Goal: Task Accomplishment & Management: Use online tool/utility

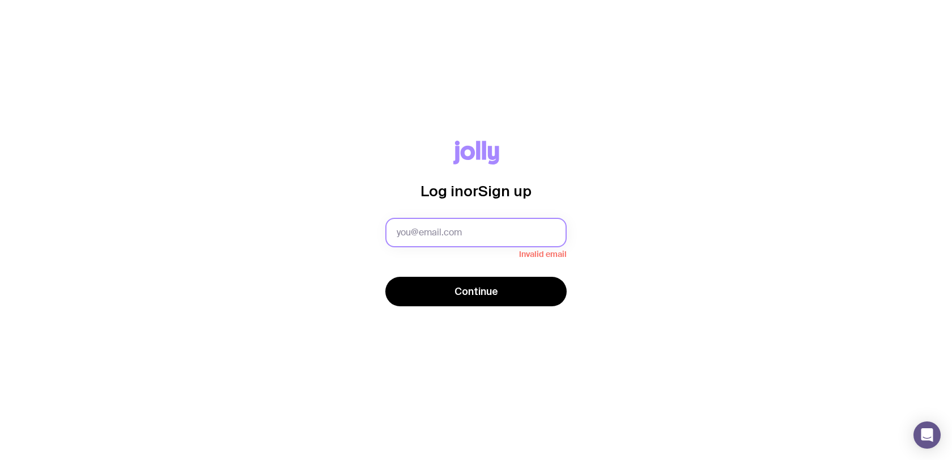
click at [450, 227] on input "text" at bounding box center [475, 232] width 181 height 29
type input "[PERSON_NAME][EMAIL_ADDRESS][DOMAIN_NAME]"
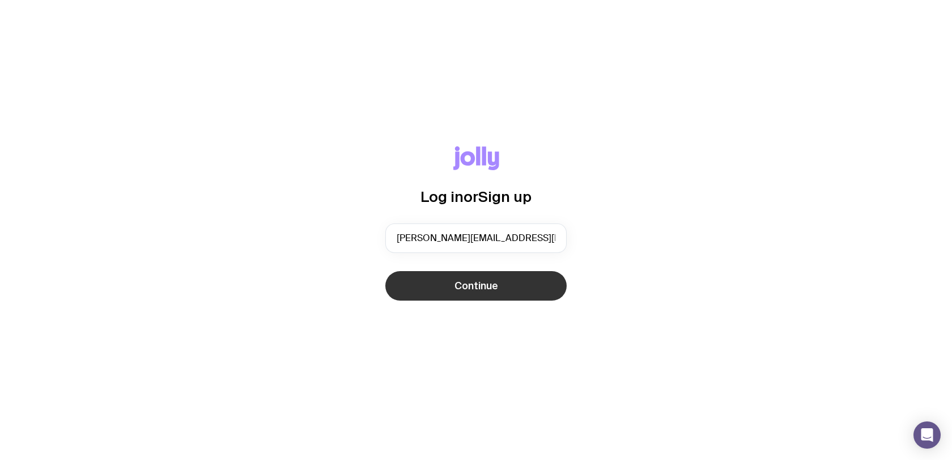
click at [464, 293] on button "Continue" at bounding box center [475, 285] width 181 height 29
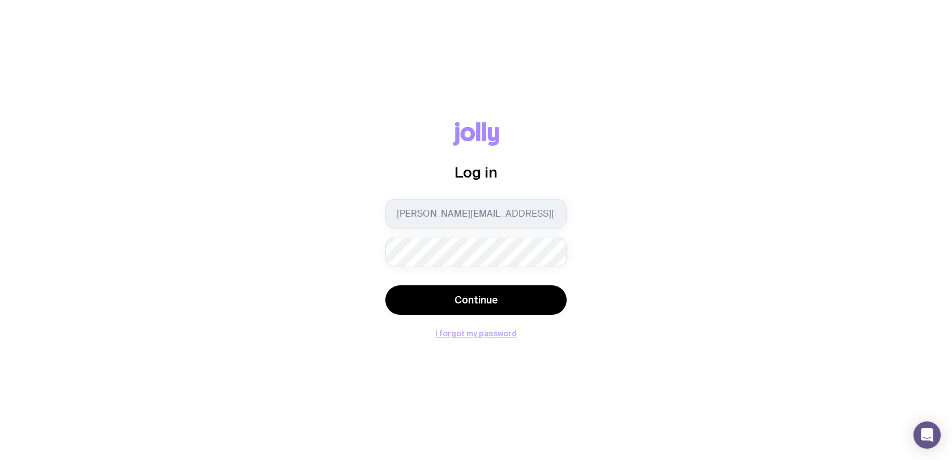
click at [485, 334] on button "I forgot my password" at bounding box center [476, 333] width 82 height 9
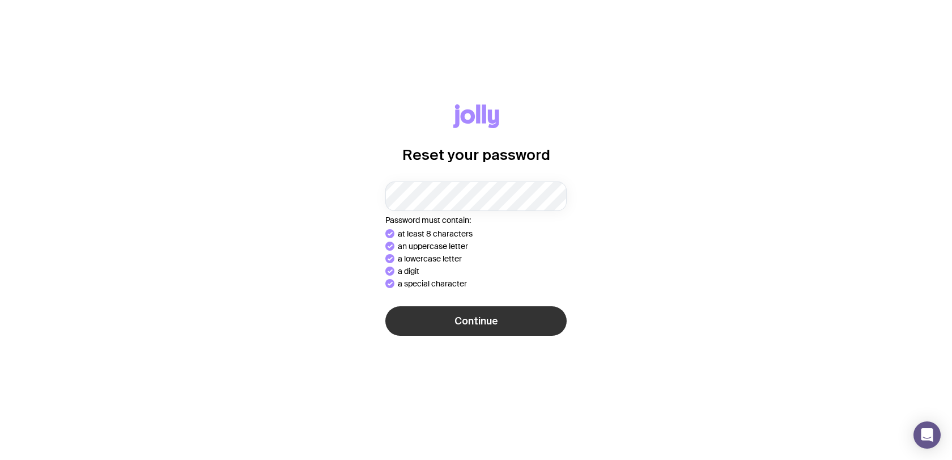
click at [469, 312] on button "Continue" at bounding box center [475, 320] width 181 height 29
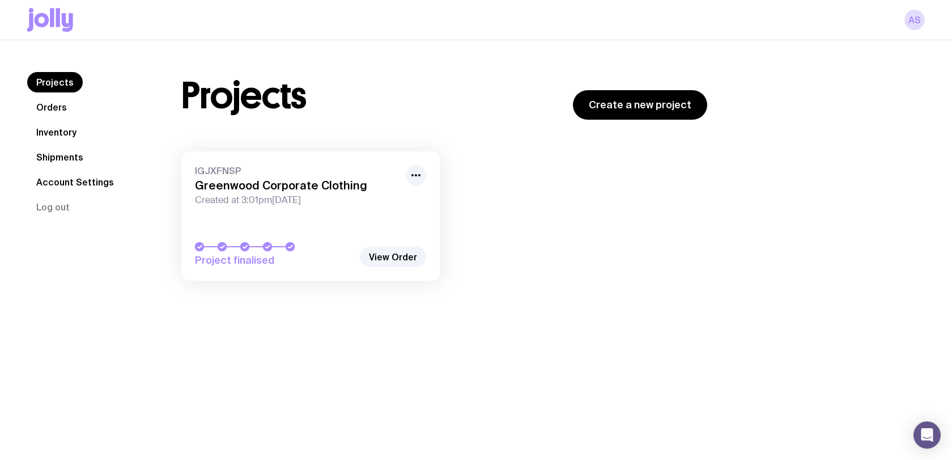
click at [65, 111] on link "Orders" at bounding box center [51, 107] width 49 height 20
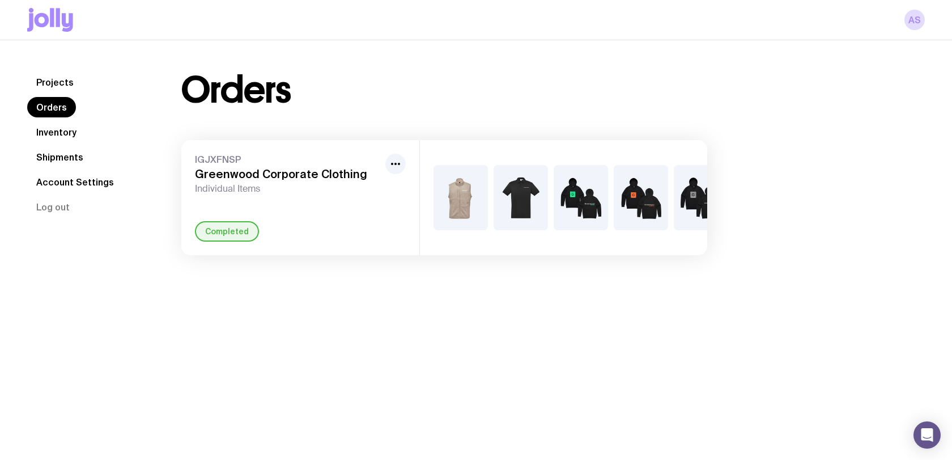
click at [57, 135] on link "Inventory" at bounding box center [56, 132] width 58 height 20
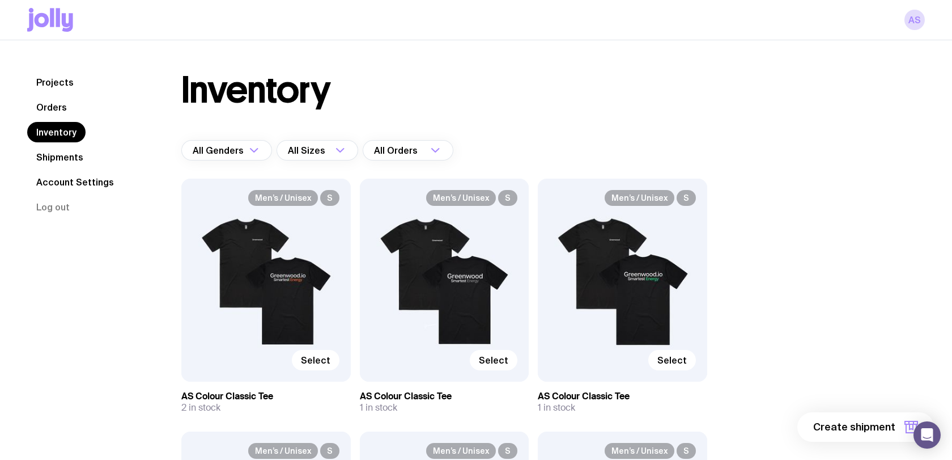
click at [56, 80] on link "Projects" at bounding box center [55, 82] width 56 height 20
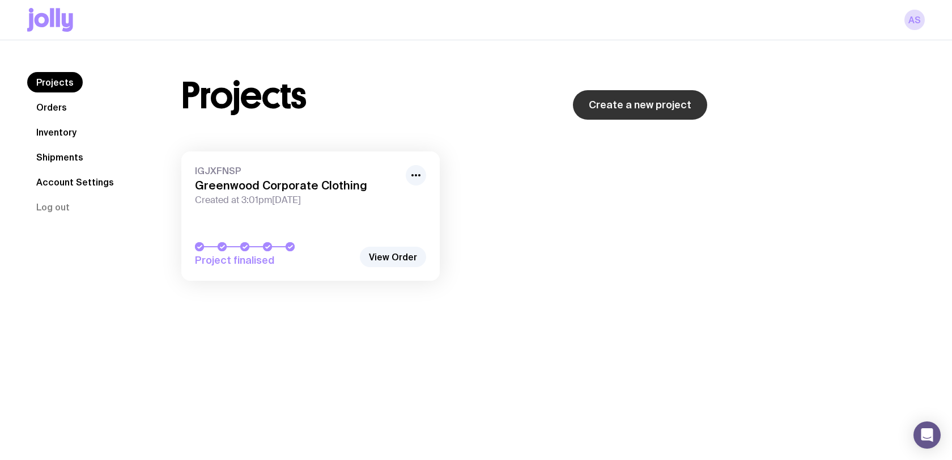
click at [626, 92] on link "Create a new project" at bounding box center [640, 104] width 134 height 29
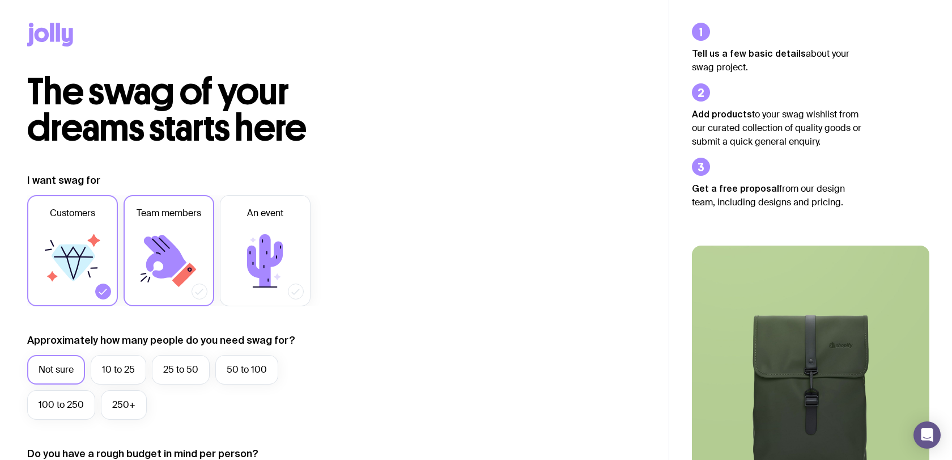
click at [185, 255] on icon at bounding box center [169, 261] width 68 height 68
click at [0, 0] on input "Team members" at bounding box center [0, 0] width 0 height 0
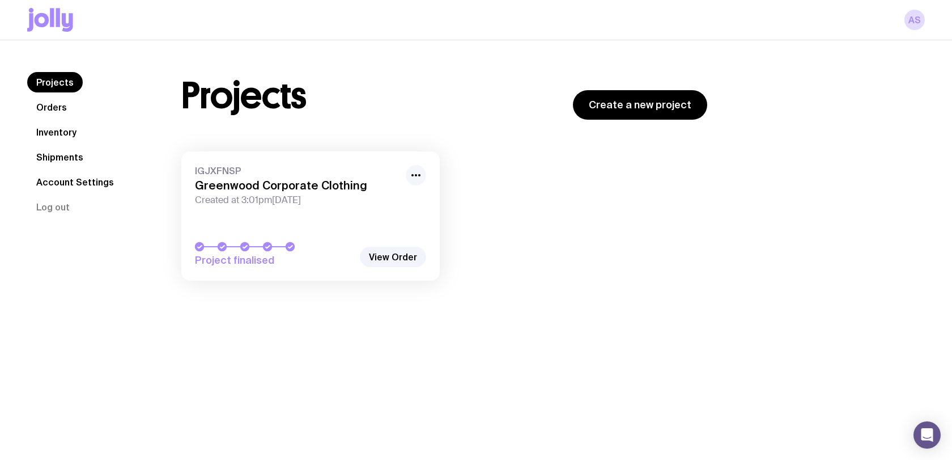
click at [420, 171] on icon "button" at bounding box center [416, 175] width 14 height 14
click at [54, 104] on link "Orders" at bounding box center [51, 107] width 49 height 20
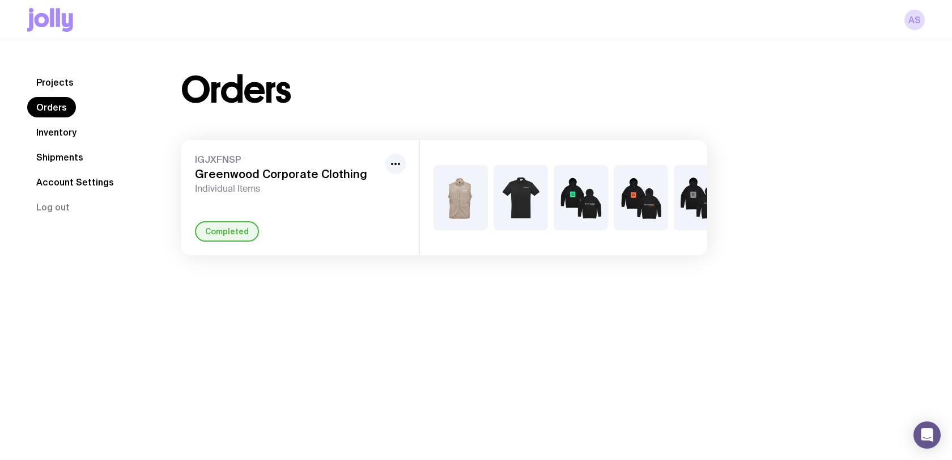
click at [58, 130] on link "Inventory" at bounding box center [56, 132] width 58 height 20
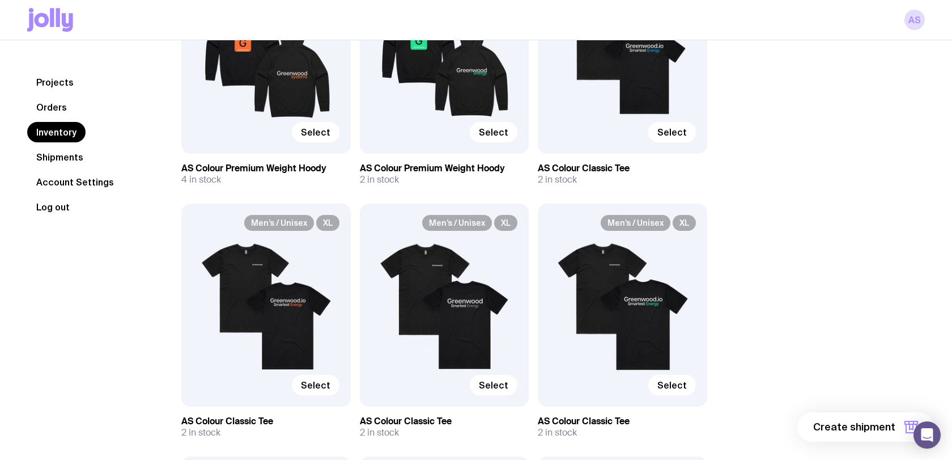
scroll to position [3135, 0]
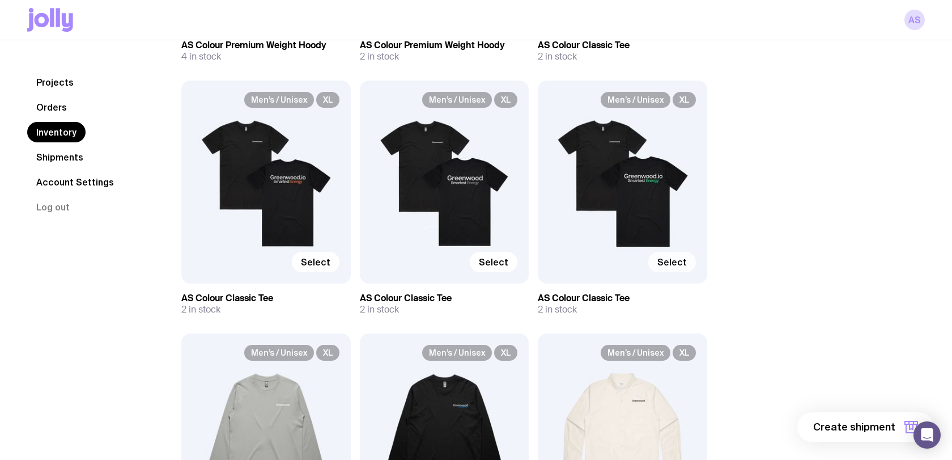
click at [672, 262] on span "Select" at bounding box center [672, 261] width 29 height 11
click at [0, 0] on input "Select" at bounding box center [0, 0] width 0 height 0
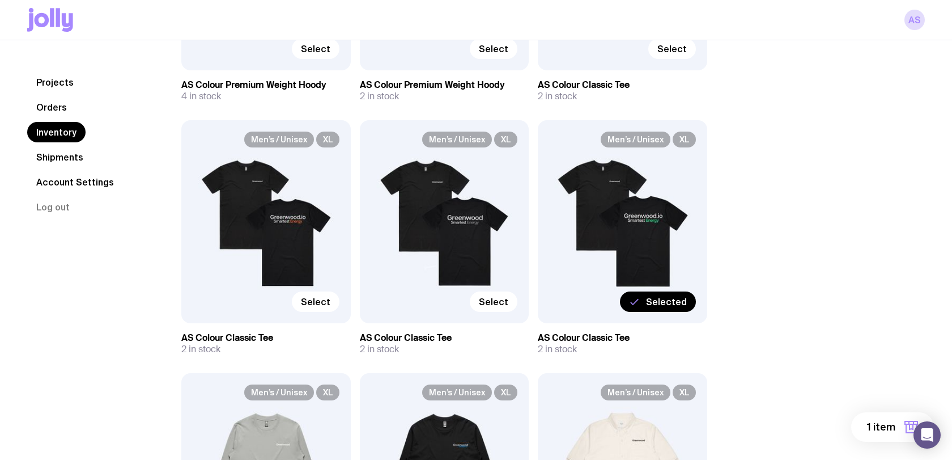
scroll to position [3094, 0]
click at [660, 300] on span "Selected" at bounding box center [666, 301] width 41 height 11
click at [0, 0] on input "Selected" at bounding box center [0, 0] width 0 height 0
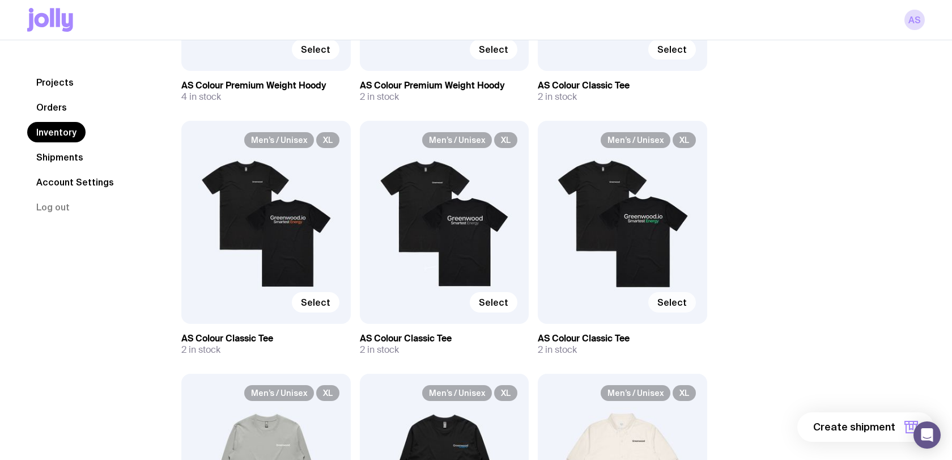
click at [661, 301] on span "Select" at bounding box center [672, 301] width 29 height 11
click at [0, 0] on input "Select" at bounding box center [0, 0] width 0 height 0
click at [878, 426] on span "1 item" at bounding box center [881, 427] width 28 height 14
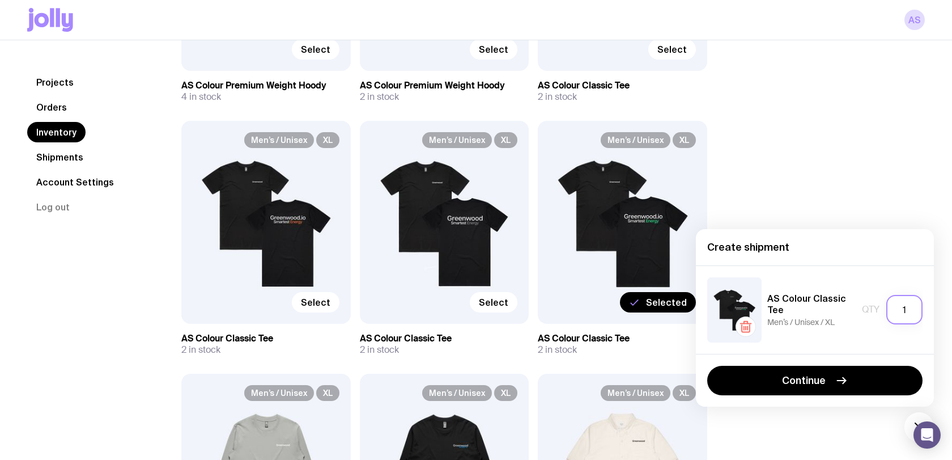
click at [911, 312] on input "1" at bounding box center [905, 309] width 36 height 29
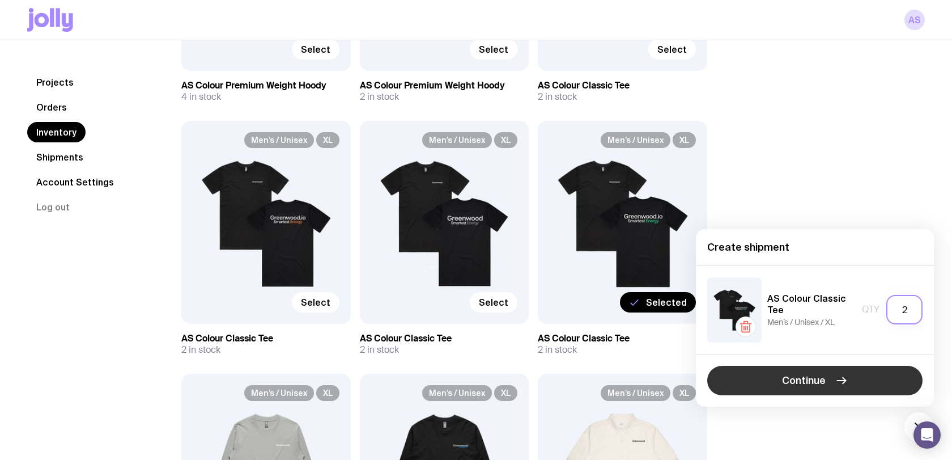
type input "2"
click at [803, 380] on span "Continue" at bounding box center [804, 381] width 44 height 14
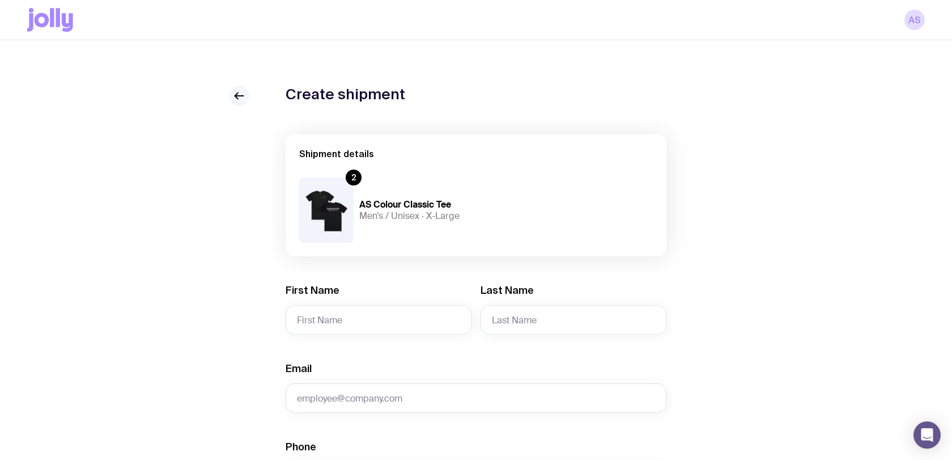
click at [240, 101] on icon at bounding box center [239, 96] width 14 height 14
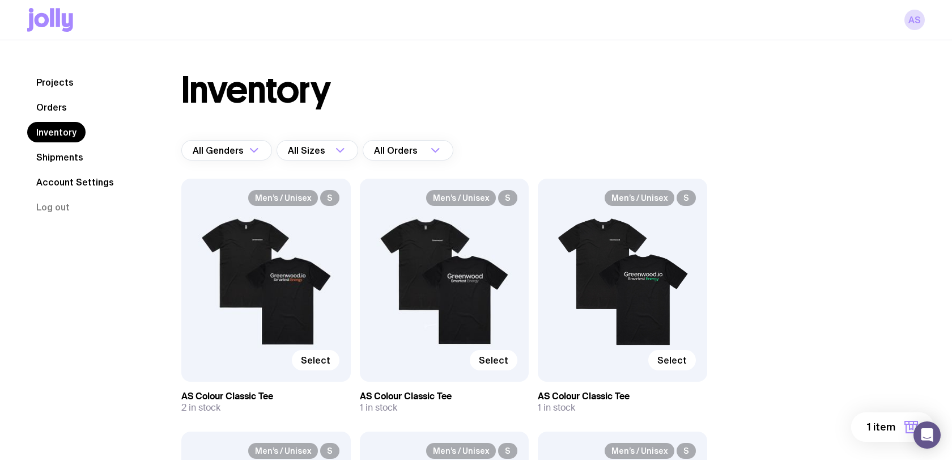
click at [872, 424] on span "1 item" at bounding box center [881, 427] width 28 height 14
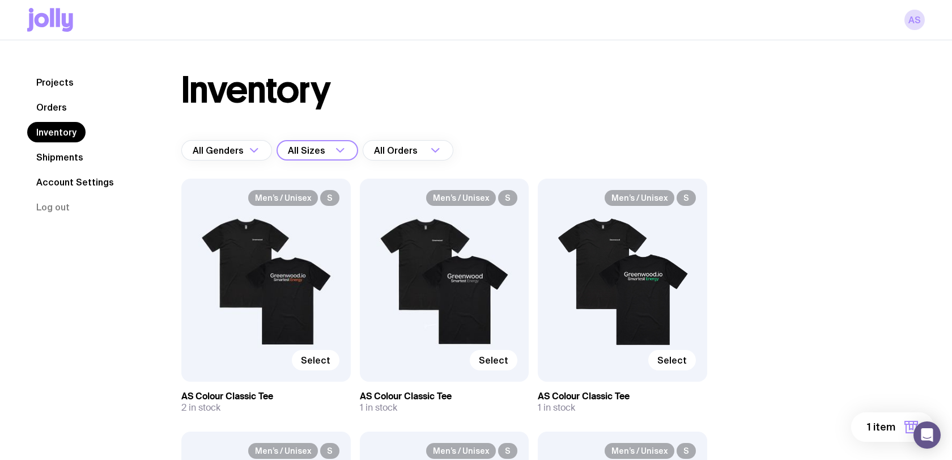
click at [341, 148] on icon "Search for option" at bounding box center [340, 150] width 14 height 14
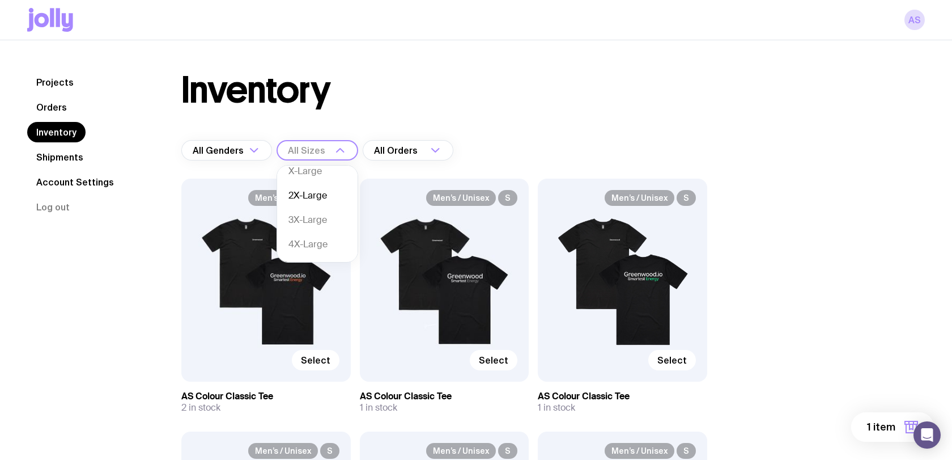
scroll to position [131, 0]
click at [297, 198] on li "2X-Large" at bounding box center [317, 195] width 80 height 24
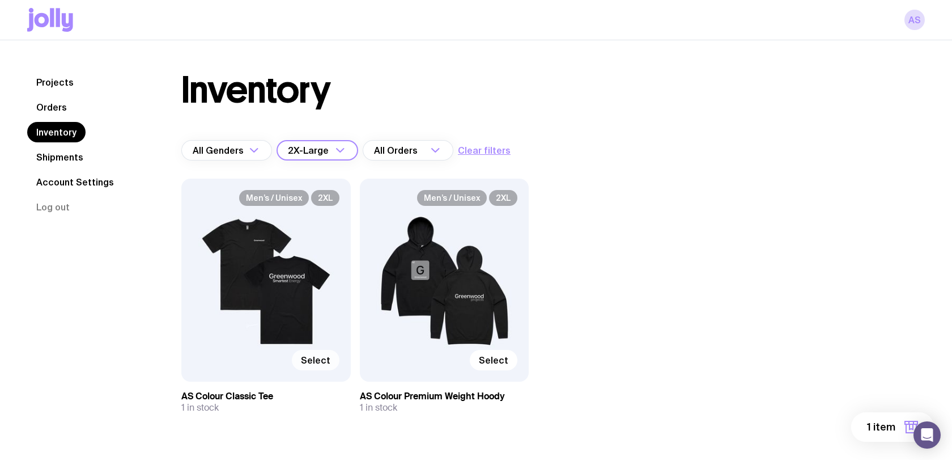
click at [324, 359] on span "Select" at bounding box center [315, 359] width 29 height 11
click at [0, 0] on input "Select" at bounding box center [0, 0] width 0 height 0
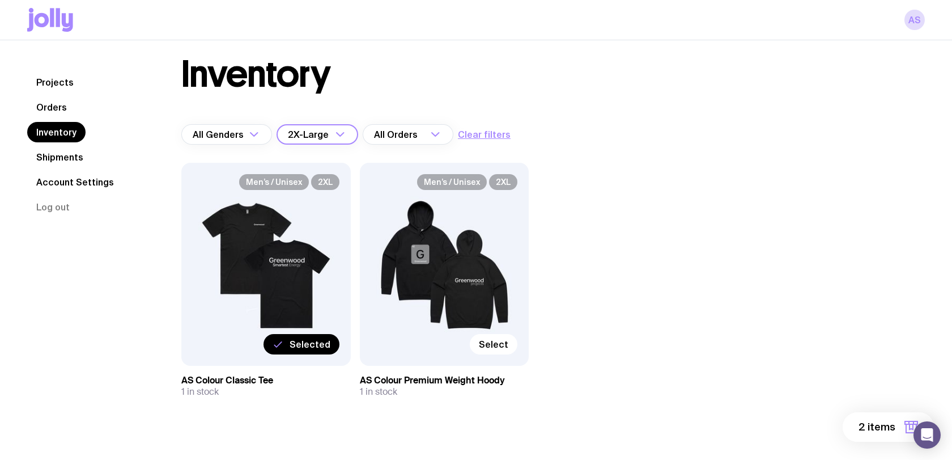
scroll to position [16, 0]
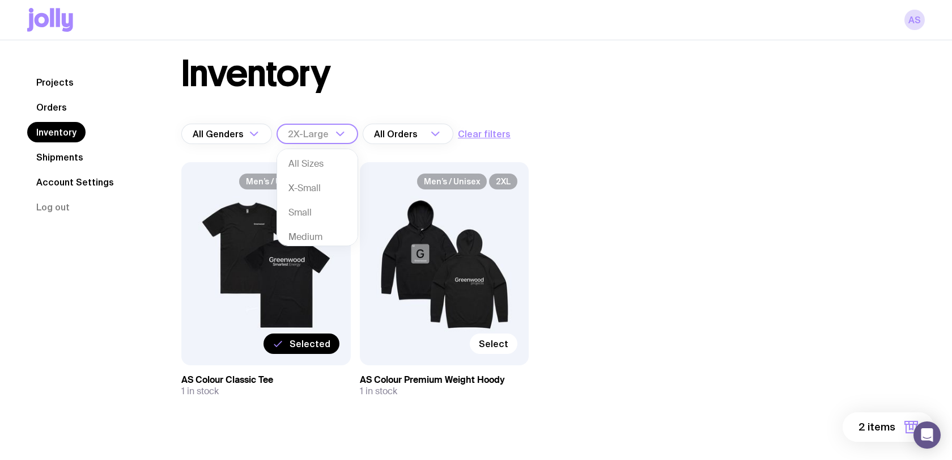
click at [332, 138] on input "Search for option" at bounding box center [310, 134] width 44 height 20
click at [323, 162] on li "All Sizes" at bounding box center [317, 164] width 80 height 24
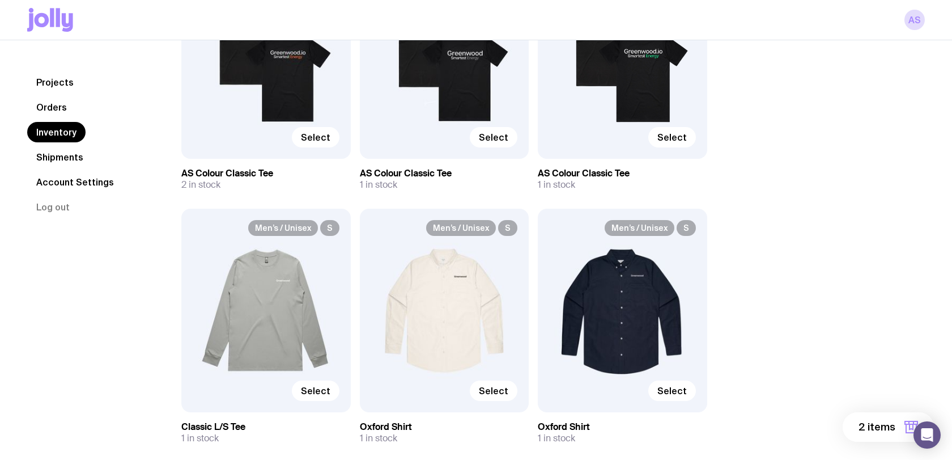
scroll to position [387, 0]
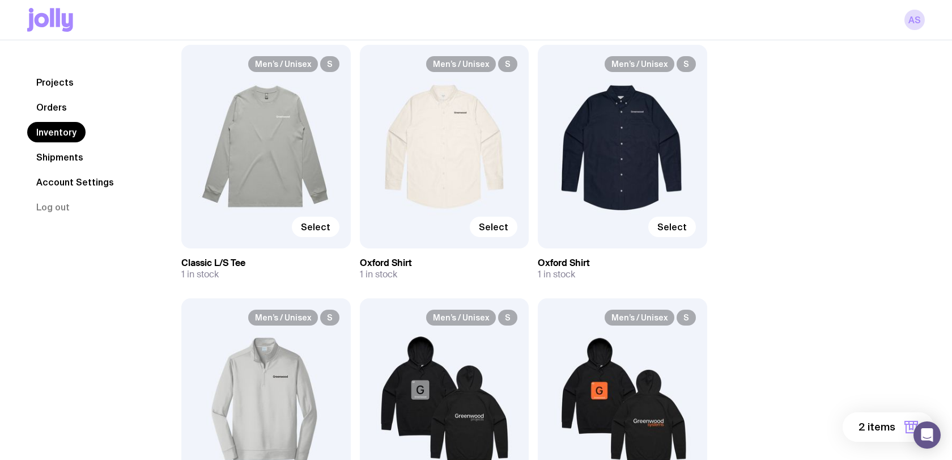
click at [884, 429] on span "2 items" at bounding box center [877, 427] width 37 height 14
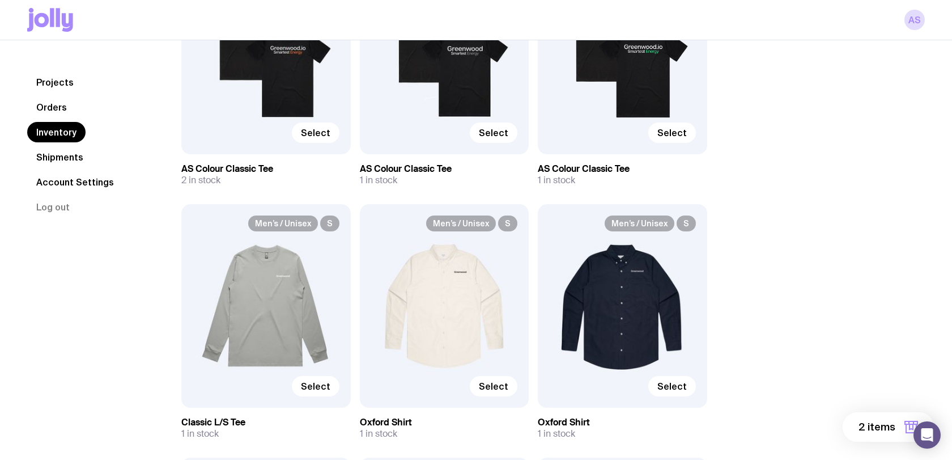
scroll to position [0, 0]
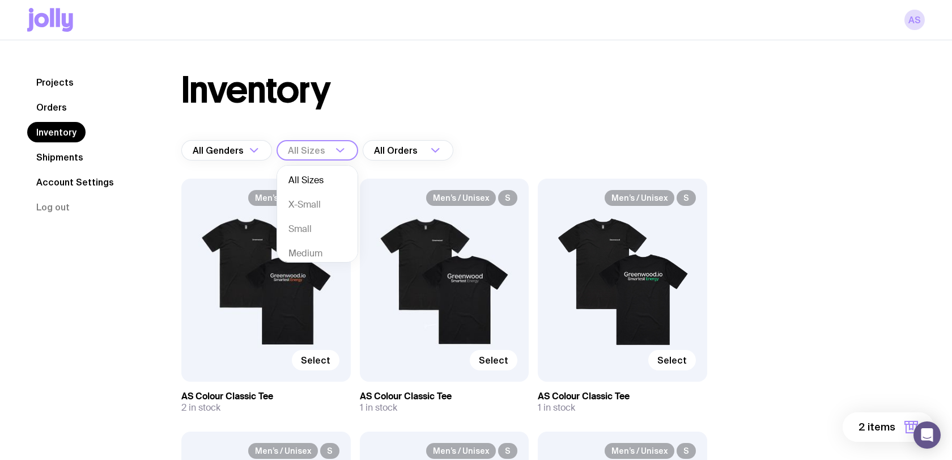
click at [327, 149] on input "Search for option" at bounding box center [310, 150] width 44 height 20
click at [302, 232] on li "2X-Large" at bounding box center [317, 242] width 80 height 24
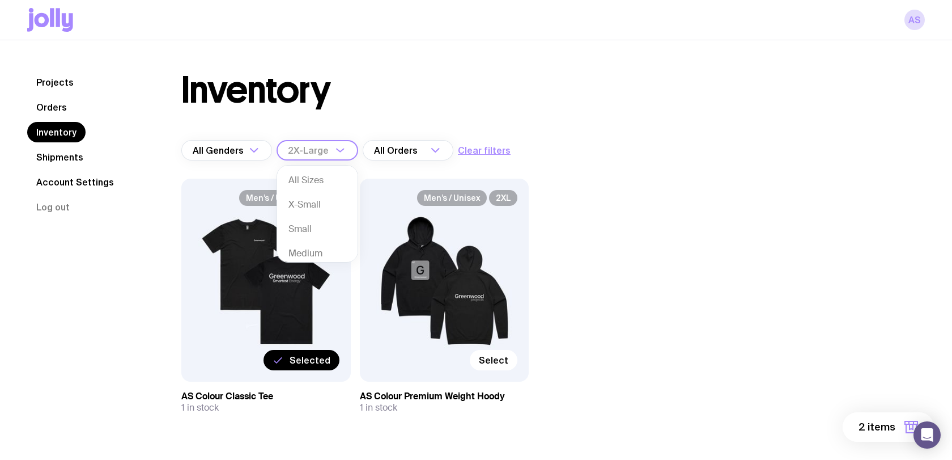
click at [320, 149] on div "2X-Large" at bounding box center [305, 150] width 57 height 20
click at [316, 230] on li "X-Large" at bounding box center [317, 226] width 80 height 24
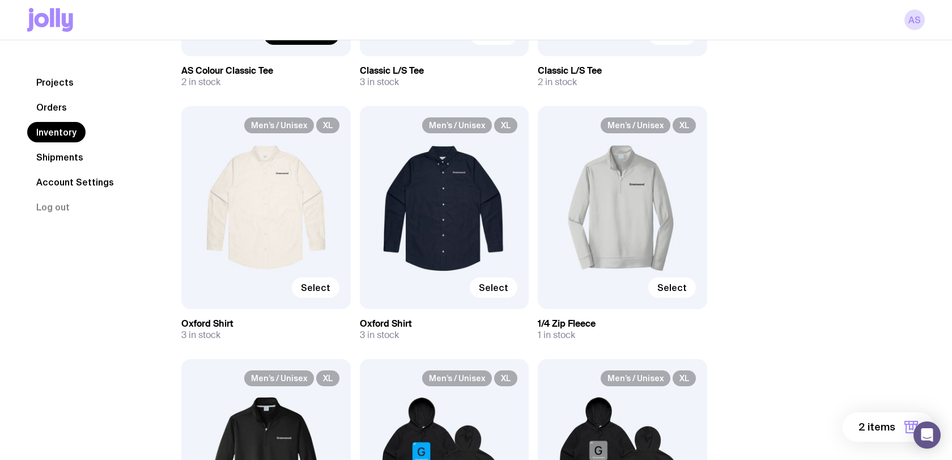
scroll to position [610, 0]
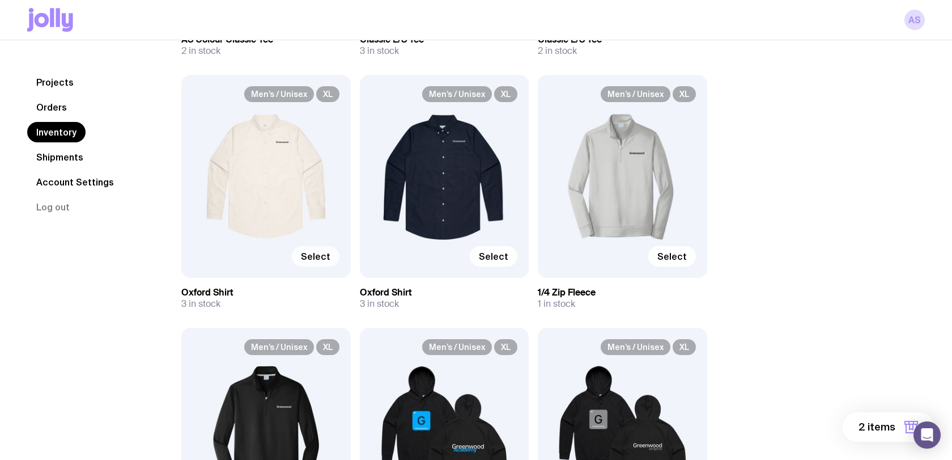
click at [319, 255] on span "Select" at bounding box center [315, 256] width 29 height 11
click at [0, 0] on input "Select" at bounding box center [0, 0] width 0 height 0
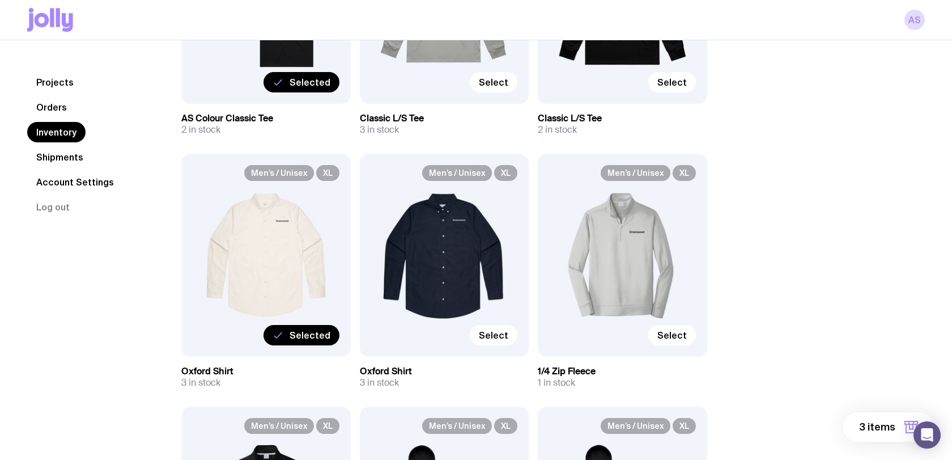
scroll to position [529, 0]
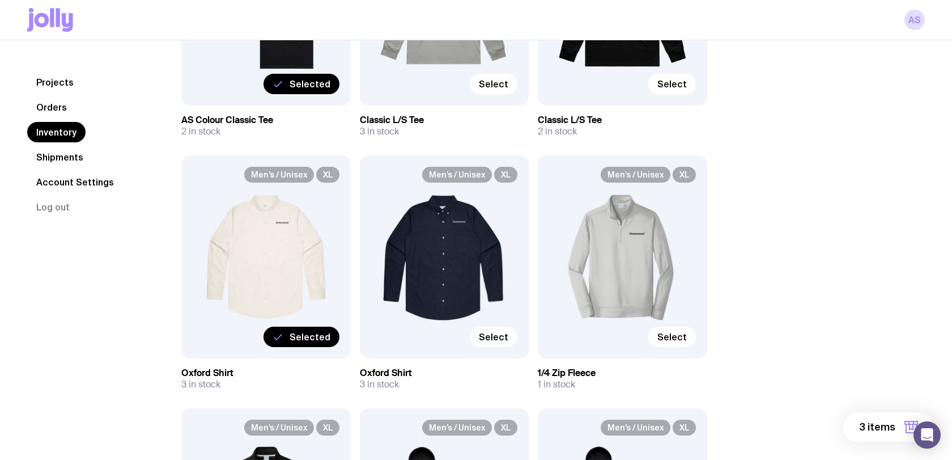
click at [502, 335] on span "Select" at bounding box center [493, 336] width 29 height 11
click at [0, 0] on input "Select" at bounding box center [0, 0] width 0 height 0
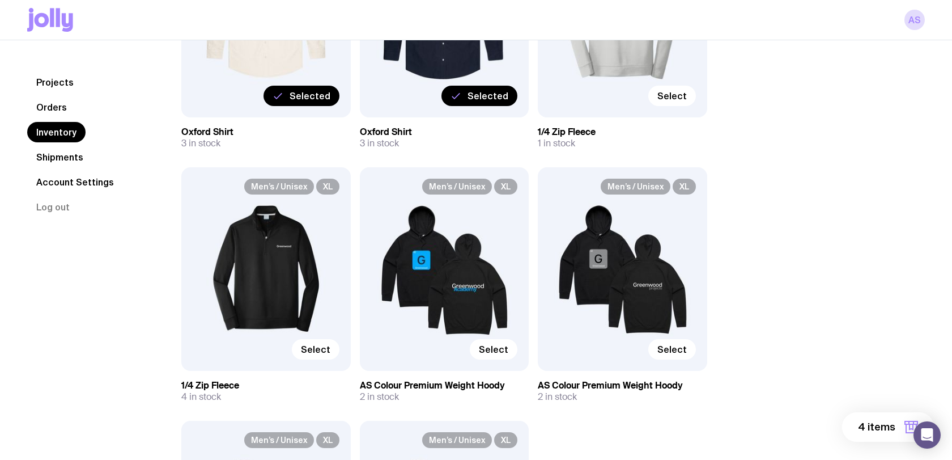
scroll to position [782, 0]
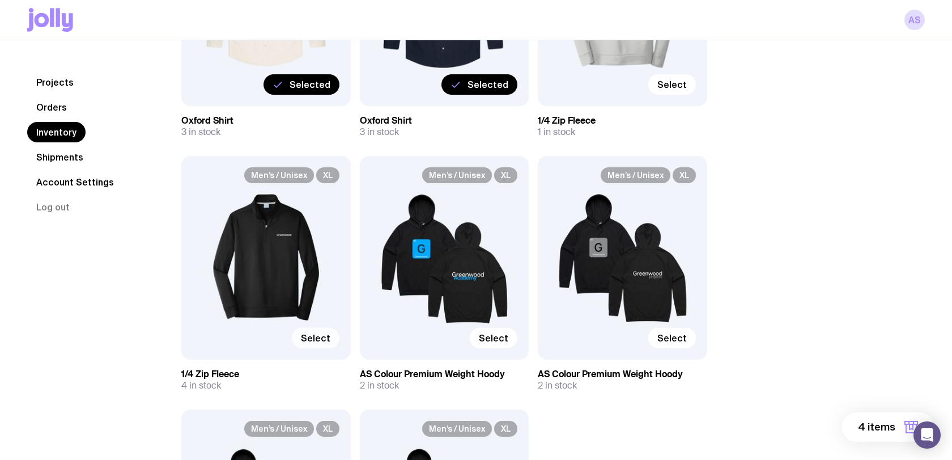
click at [318, 338] on span "Select" at bounding box center [315, 337] width 29 height 11
click at [0, 0] on input "Select" at bounding box center [0, 0] width 0 height 0
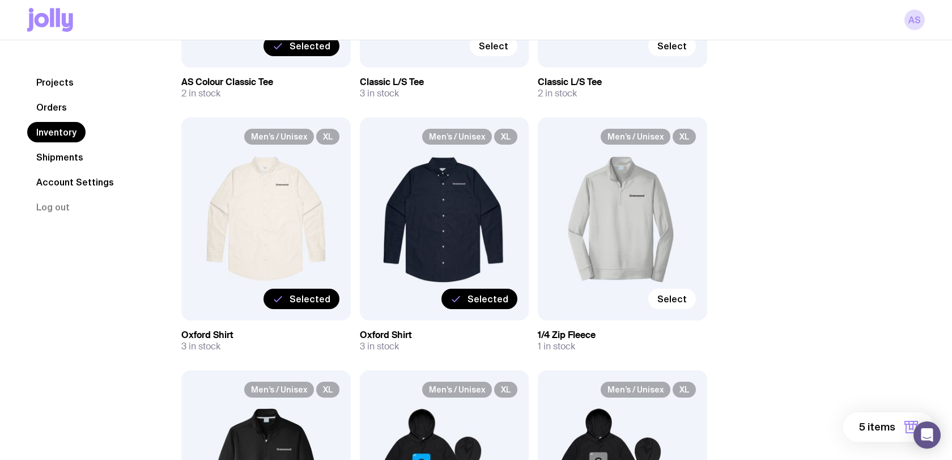
scroll to position [562, 0]
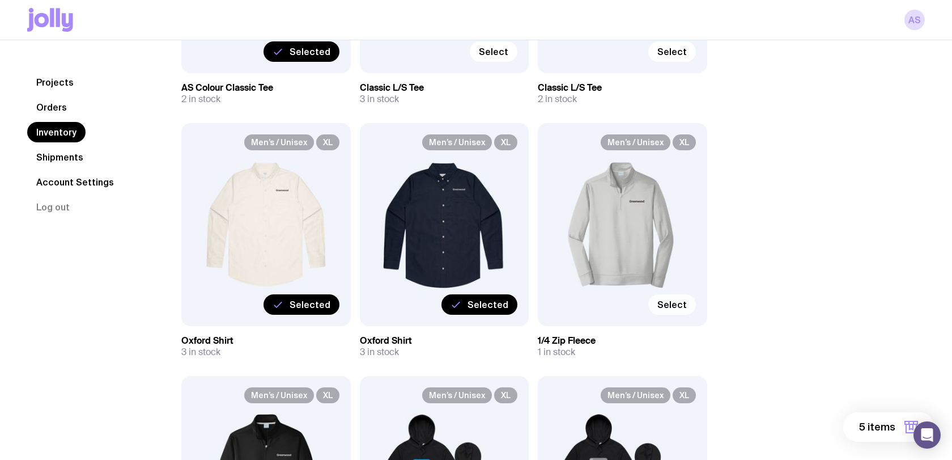
click at [673, 303] on span "Select" at bounding box center [672, 304] width 29 height 11
click at [0, 0] on input "Select" at bounding box center [0, 0] width 0 height 0
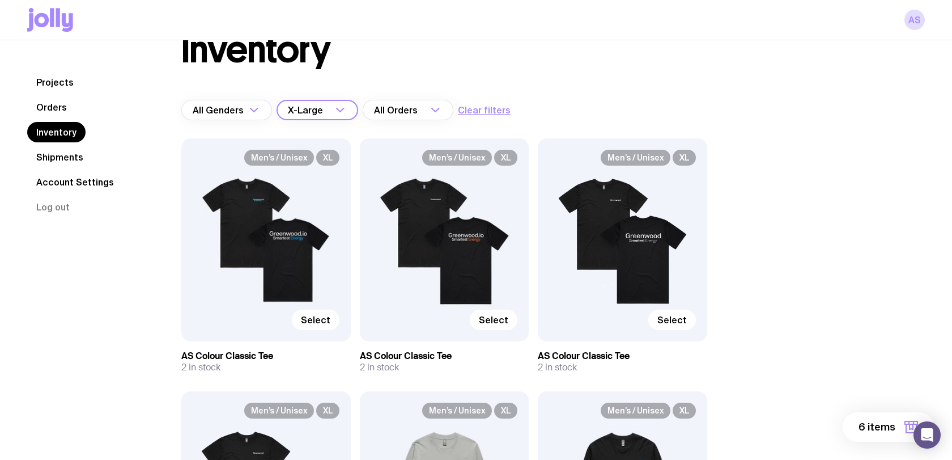
scroll to position [0, 0]
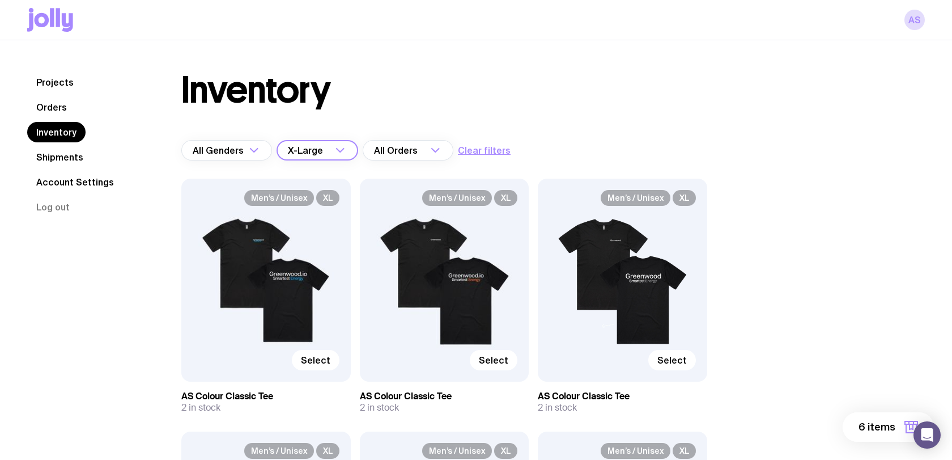
click at [337, 151] on icon "Search for option" at bounding box center [340, 150] width 14 height 14
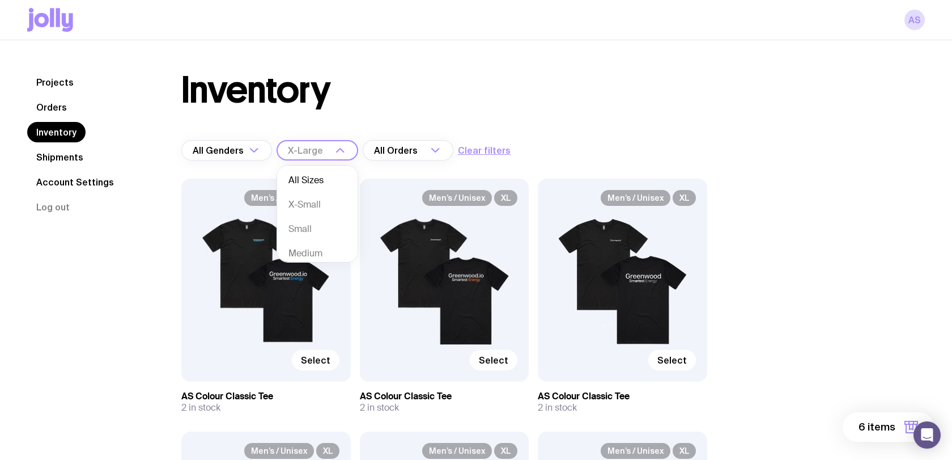
click at [312, 172] on li "All Sizes" at bounding box center [317, 180] width 80 height 24
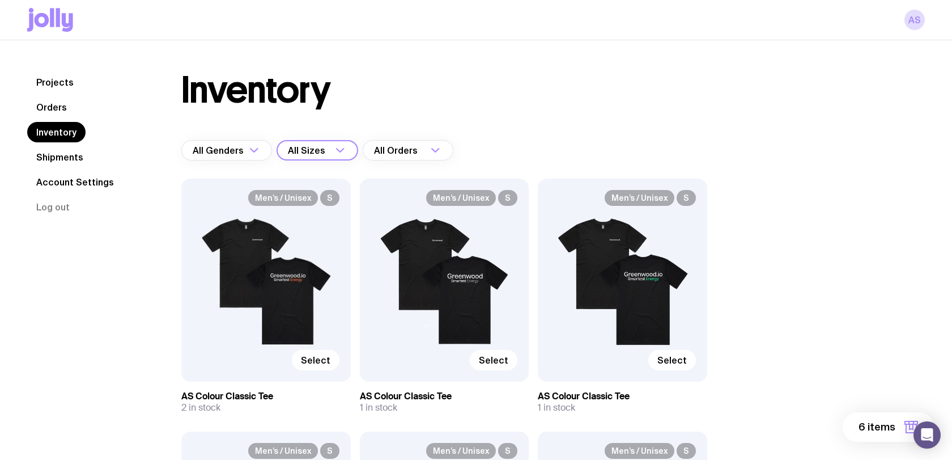
click at [321, 149] on div "All Sizes" at bounding box center [305, 150] width 57 height 20
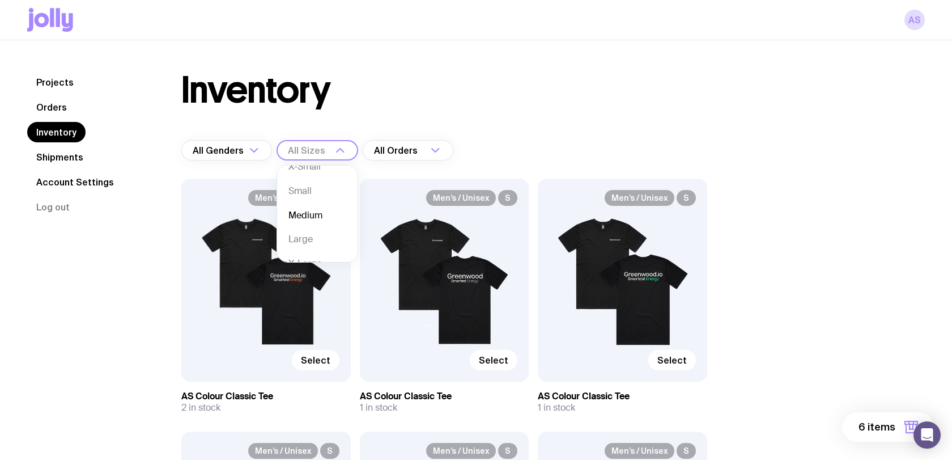
scroll to position [51, 0]
click at [309, 245] on li "X-Large" at bounding box center [317, 251] width 80 height 24
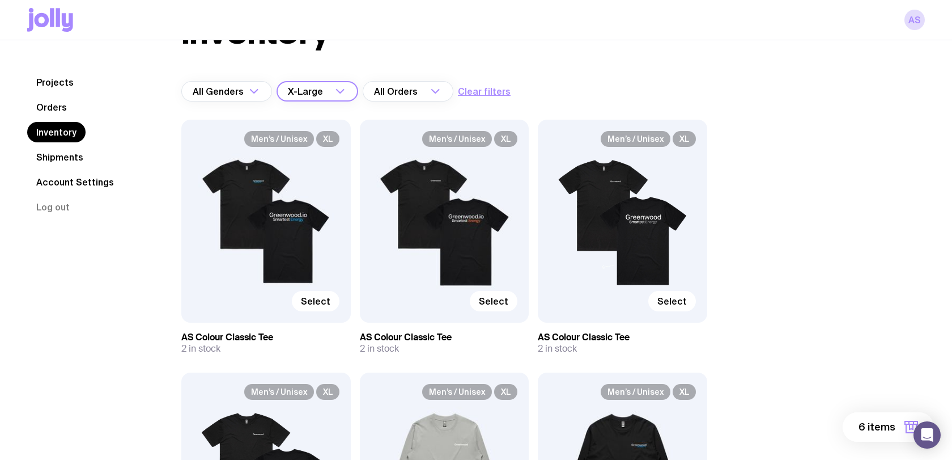
scroll to position [99, 0]
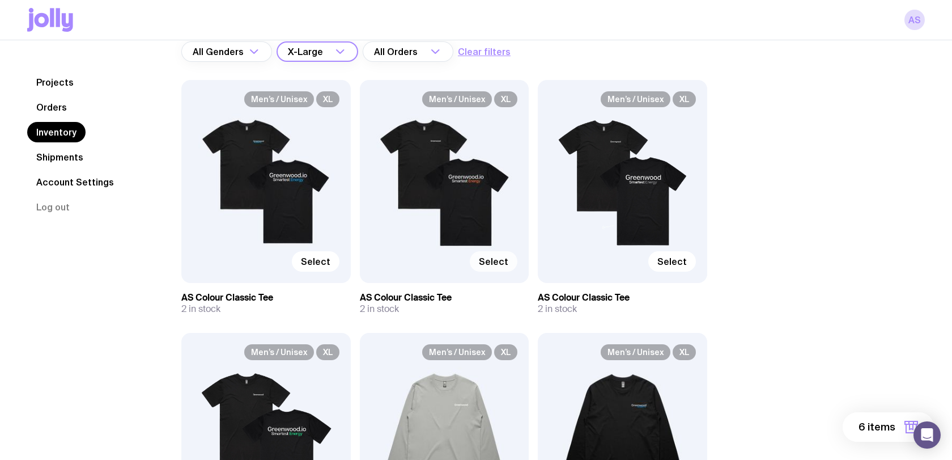
click at [494, 262] on span "Select" at bounding box center [493, 261] width 29 height 11
click at [0, 0] on input "Select" at bounding box center [0, 0] width 0 height 0
click at [672, 261] on span "Select" at bounding box center [672, 261] width 29 height 11
click at [0, 0] on input "Select" at bounding box center [0, 0] width 0 height 0
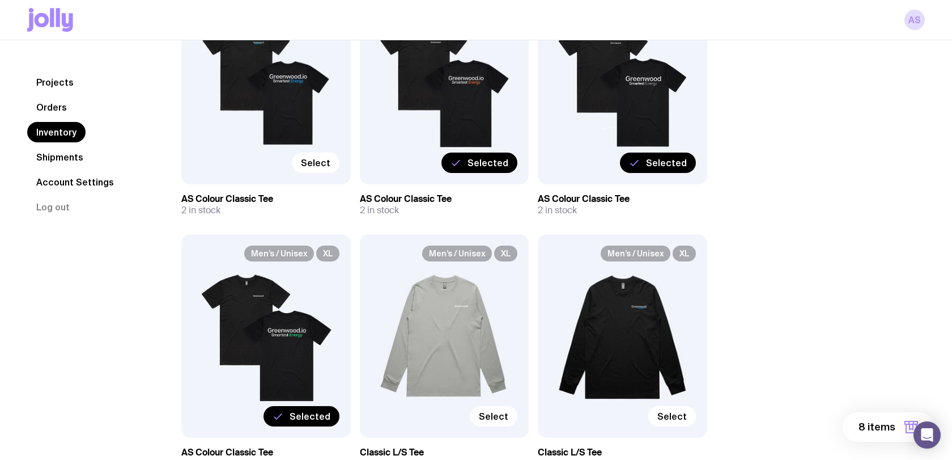
scroll to position [331, 0]
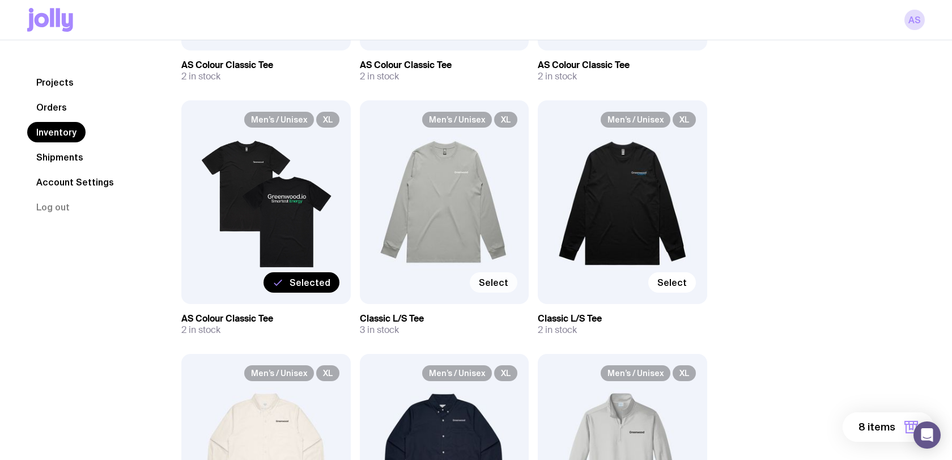
click at [493, 283] on span "Select" at bounding box center [493, 282] width 29 height 11
click at [0, 0] on input "Select" at bounding box center [0, 0] width 0 height 0
click at [880, 427] on span "9 items" at bounding box center [877, 427] width 36 height 14
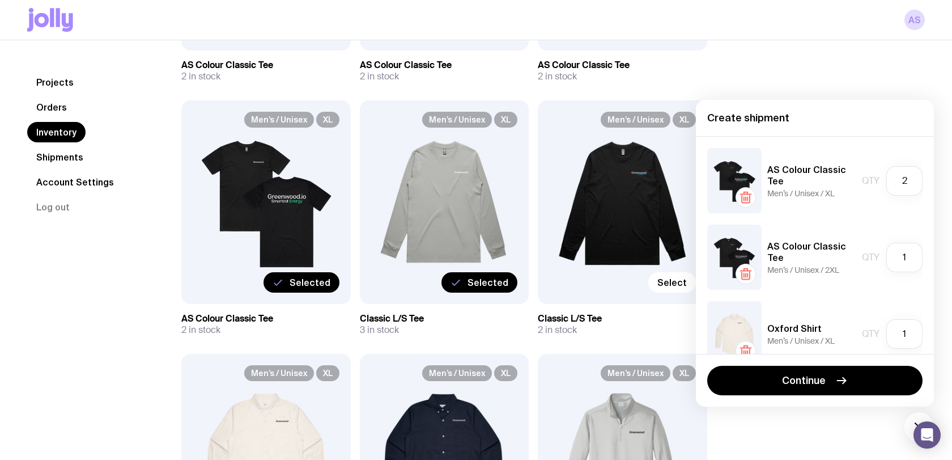
click at [740, 181] on img at bounding box center [734, 180] width 54 height 65
drag, startPoint x: 909, startPoint y: 180, endPoint x: 899, endPoint y: 179, distance: 9.7
click at [899, 179] on input "2" at bounding box center [905, 180] width 36 height 29
type input "2"
click at [897, 259] on input "1" at bounding box center [905, 257] width 36 height 29
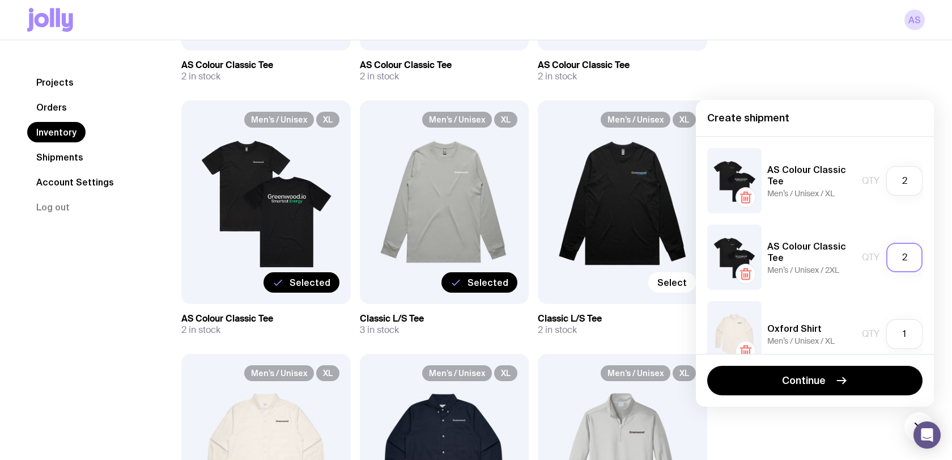
scroll to position [6, 0]
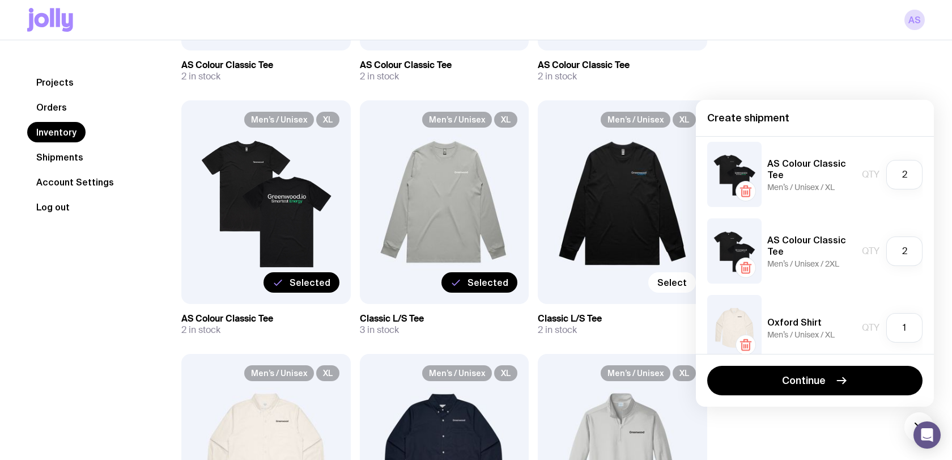
type input "1"
click at [907, 214] on div "AS Colour Classic Tee Men’s / Unisex / XL Qty 2 AS Colour Classic Tee Men’s / U…" at bounding box center [815, 245] width 238 height 218
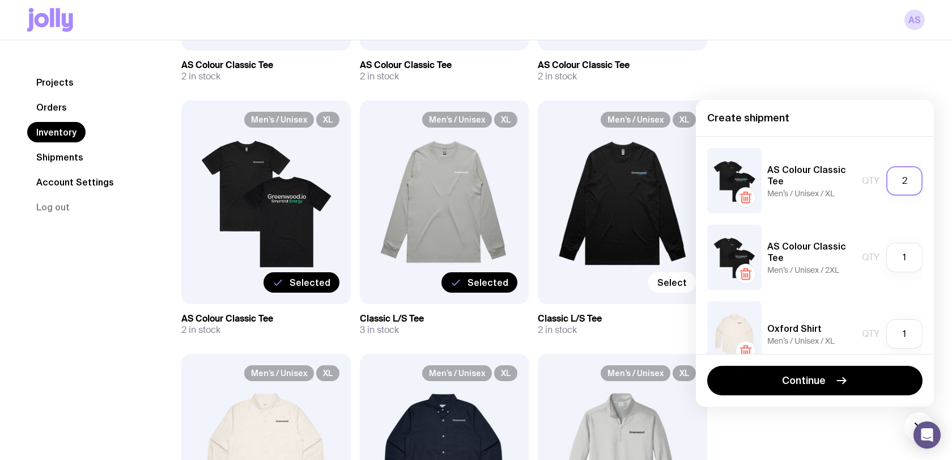
drag, startPoint x: 911, startPoint y: 185, endPoint x: 899, endPoint y: 185, distance: 12.5
click at [899, 185] on input "2" at bounding box center [905, 180] width 36 height 29
type input "2"
click at [915, 214] on div "AS Colour Classic Tee Men’s / Unisex / XL Qty 2 AS Colour Classic Tee Men’s / U…" at bounding box center [815, 245] width 238 height 218
click at [826, 192] on span "Men’s / Unisex / XL" at bounding box center [800, 193] width 67 height 9
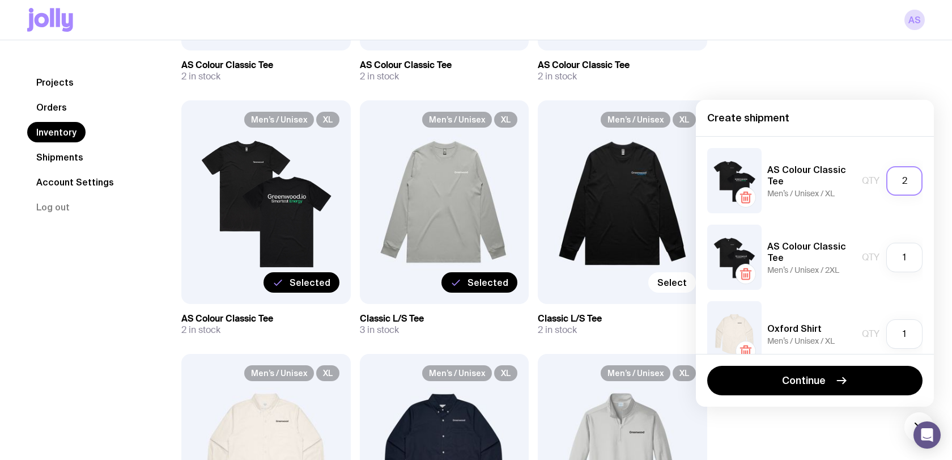
click at [902, 184] on input "2" at bounding box center [905, 180] width 36 height 29
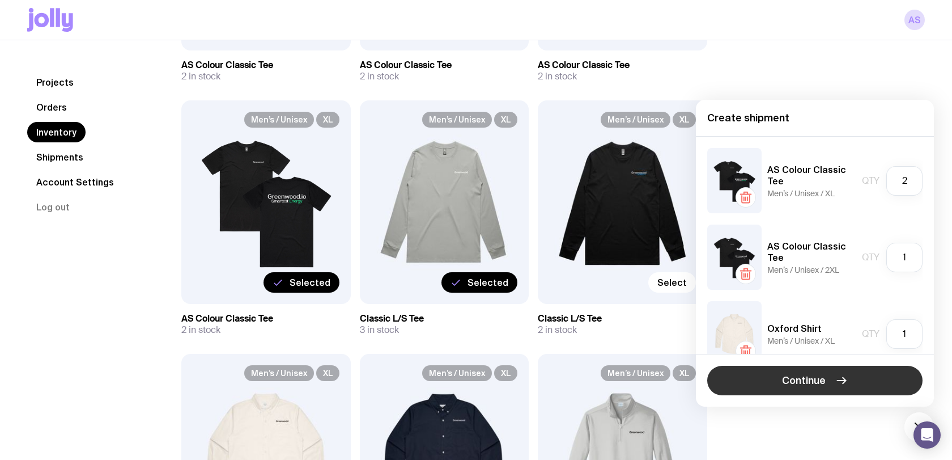
click at [825, 384] on span "Continue" at bounding box center [804, 381] width 44 height 14
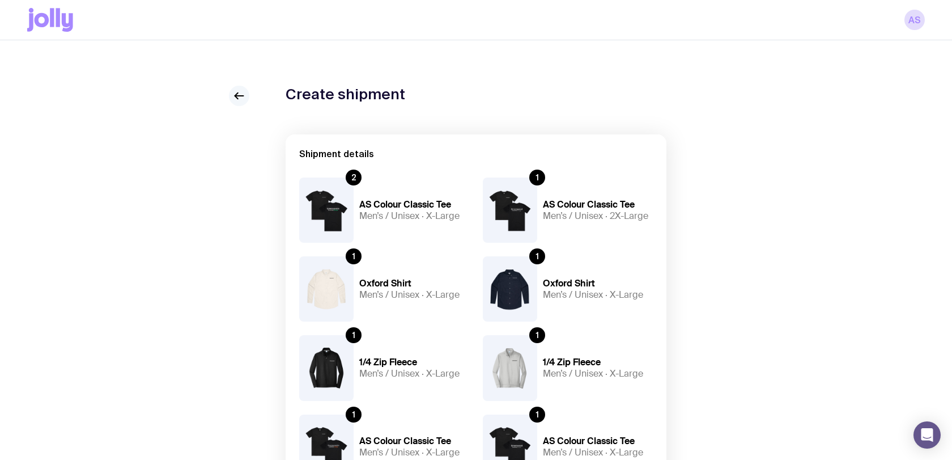
click at [232, 90] on icon at bounding box center [239, 96] width 14 height 14
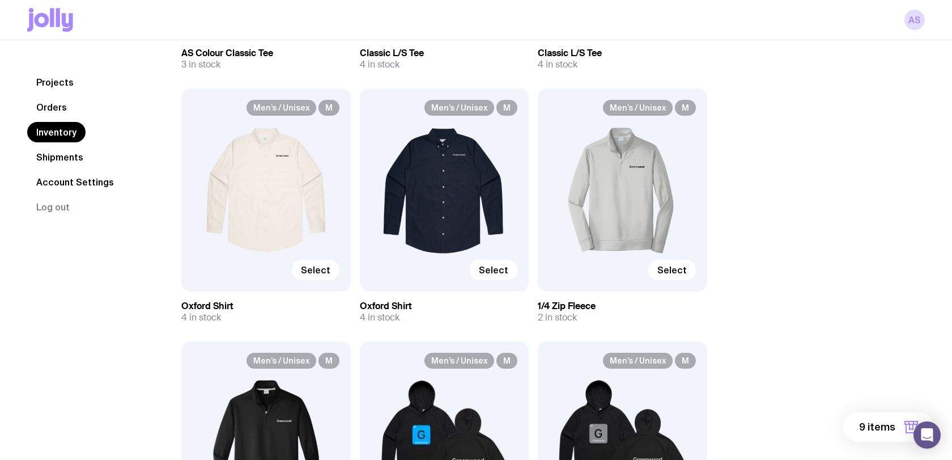
scroll to position [1396, 0]
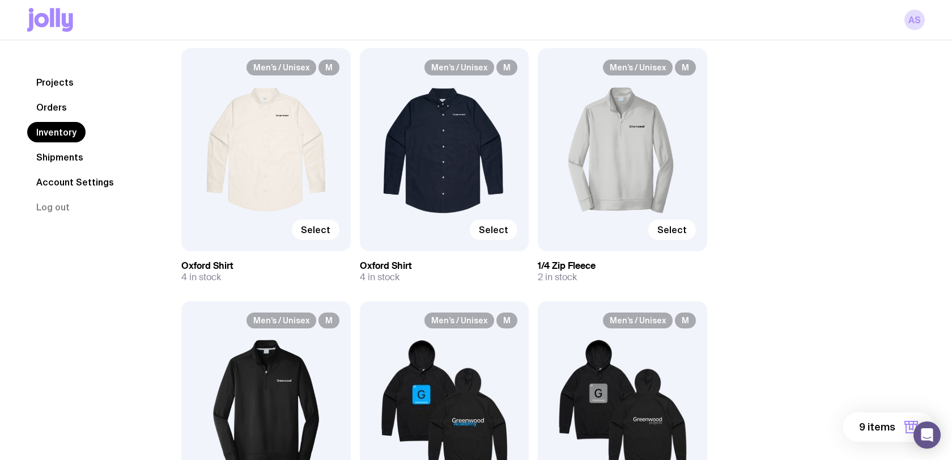
click at [871, 430] on span "9 items" at bounding box center [877, 427] width 36 height 14
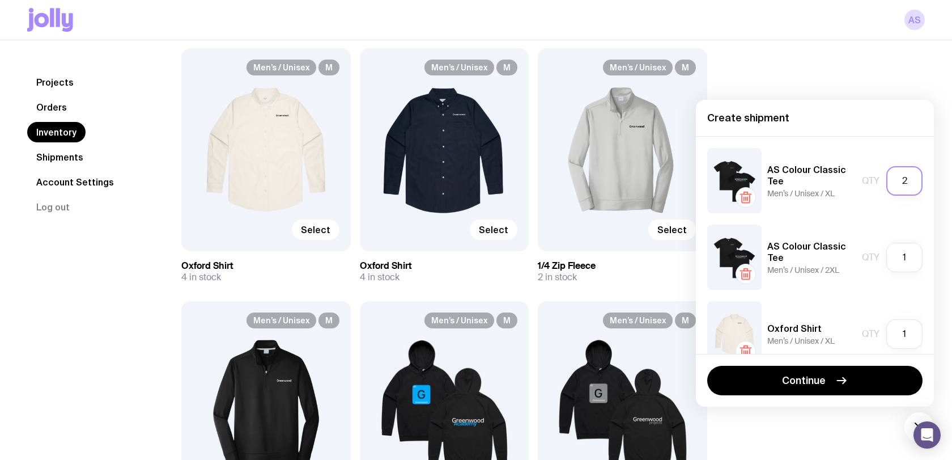
click at [910, 184] on input "2" at bounding box center [905, 180] width 36 height 29
drag, startPoint x: 905, startPoint y: 257, endPoint x: 897, endPoint y: 258, distance: 7.5
click at [897, 258] on input "1" at bounding box center [905, 257] width 36 height 29
type input "1"
click at [887, 216] on div "AS Colour Classic Tee Men’s / Unisex / XL Qty 2 AS Colour Classic Tee Men’s / U…" at bounding box center [815, 245] width 238 height 218
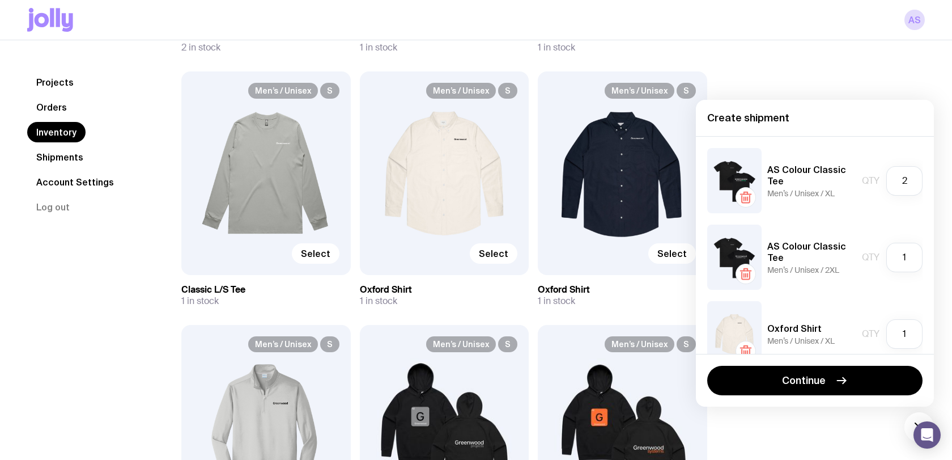
scroll to position [361, 0]
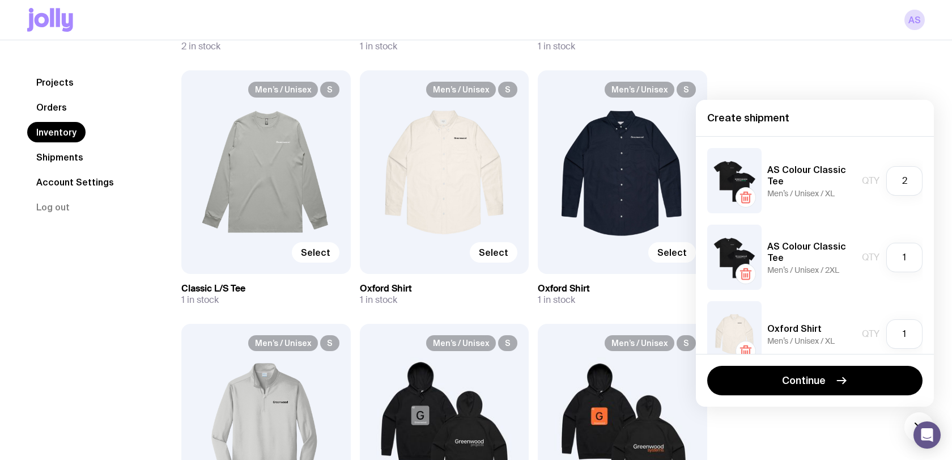
click at [52, 90] on link "Projects" at bounding box center [55, 82] width 56 height 20
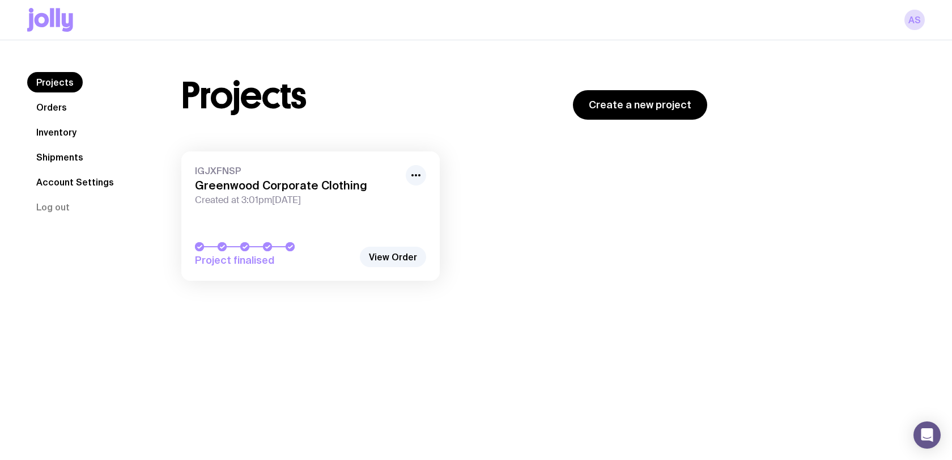
click at [56, 107] on link "Orders" at bounding box center [51, 107] width 49 height 20
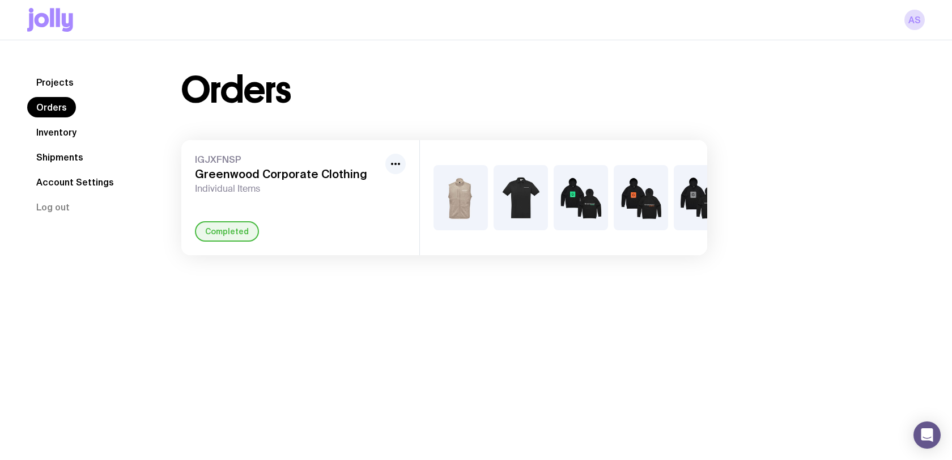
click at [44, 84] on link "Projects" at bounding box center [55, 82] width 56 height 20
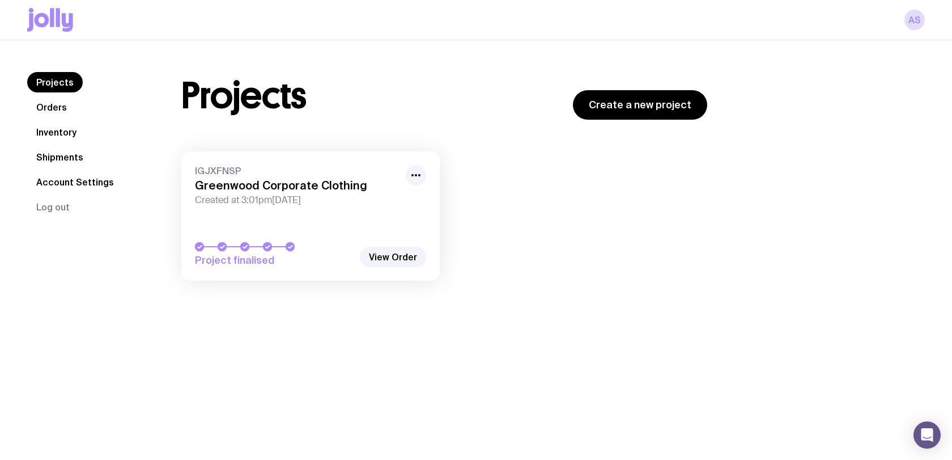
drag, startPoint x: 192, startPoint y: 94, endPoint x: 308, endPoint y: 95, distance: 115.6
click at [304, 95] on h1 "Projects" at bounding box center [243, 96] width 125 height 36
drag, startPoint x: 318, startPoint y: 96, endPoint x: 292, endPoint y: 97, distance: 26.1
click at [318, 96] on div "Projects Create a new project" at bounding box center [444, 96] width 526 height 48
drag, startPoint x: 186, startPoint y: 94, endPoint x: 309, endPoint y: 98, distance: 123.1
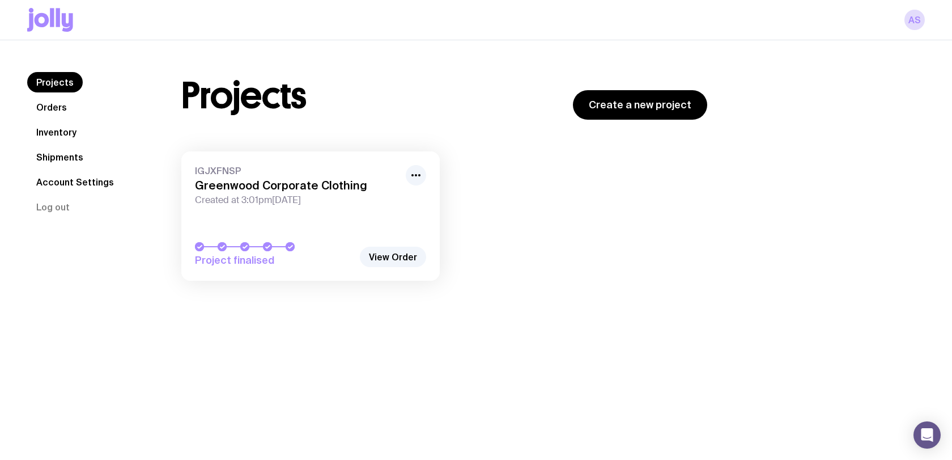
click at [302, 97] on h1 "Projects" at bounding box center [243, 96] width 125 height 36
click at [597, 135] on div "Projects Create a new project IGJXFNSP Greenwood Corporate Clothing Created at …" at bounding box center [444, 182] width 580 height 220
drag, startPoint x: 184, startPoint y: 89, endPoint x: 307, endPoint y: 95, distance: 123.2
click at [307, 95] on div "Projects Create a new project" at bounding box center [444, 96] width 526 height 48
click at [559, 130] on div "Projects Create a new project IGJXFNSP Greenwood Corporate Clothing Created at …" at bounding box center [444, 182] width 580 height 220
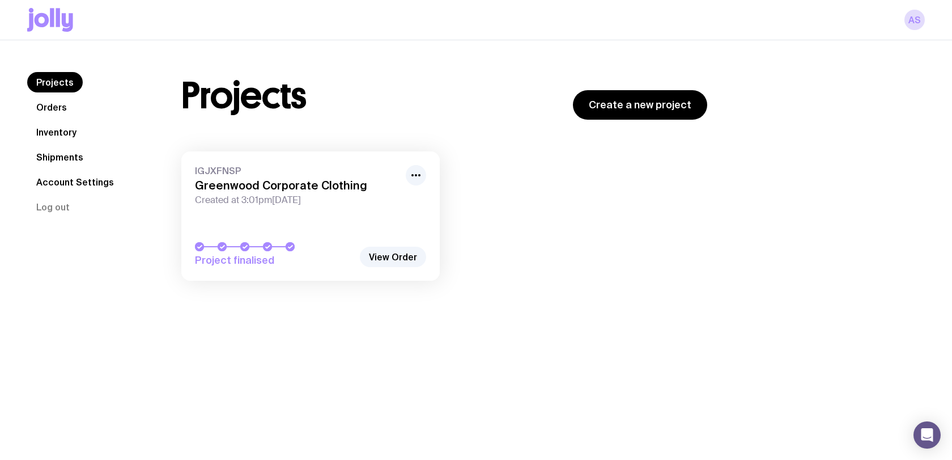
drag, startPoint x: 182, startPoint y: 93, endPoint x: 304, endPoint y: 101, distance: 122.7
click at [304, 101] on h1 "Projects" at bounding box center [243, 96] width 125 height 36
